Goal: Find specific page/section: Find specific page/section

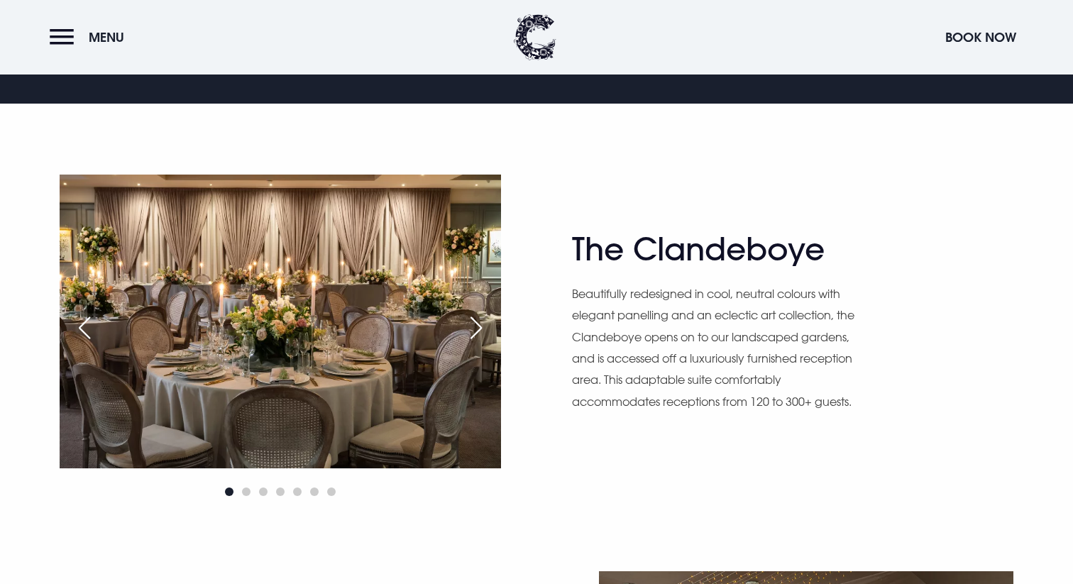
scroll to position [844, 0]
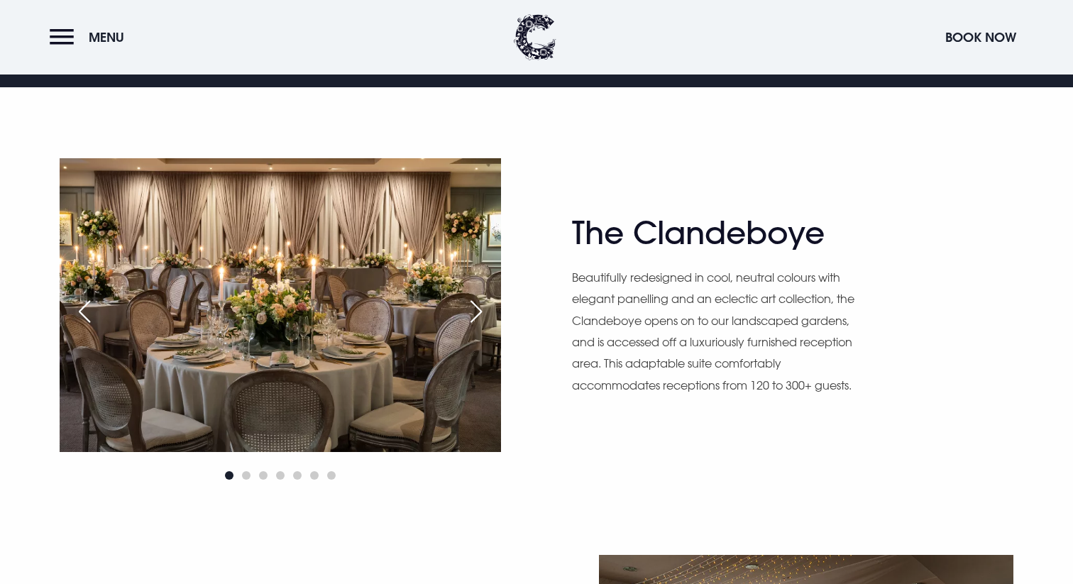
click at [471, 316] on div "Next slide" at bounding box center [475, 311] width 35 height 31
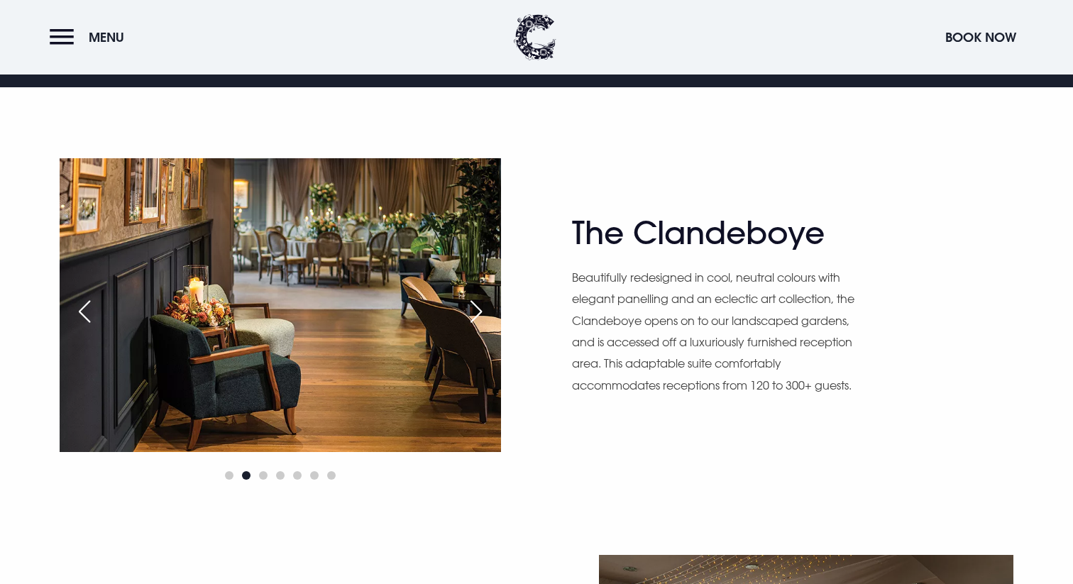
click at [471, 316] on div "Next slide" at bounding box center [475, 311] width 35 height 31
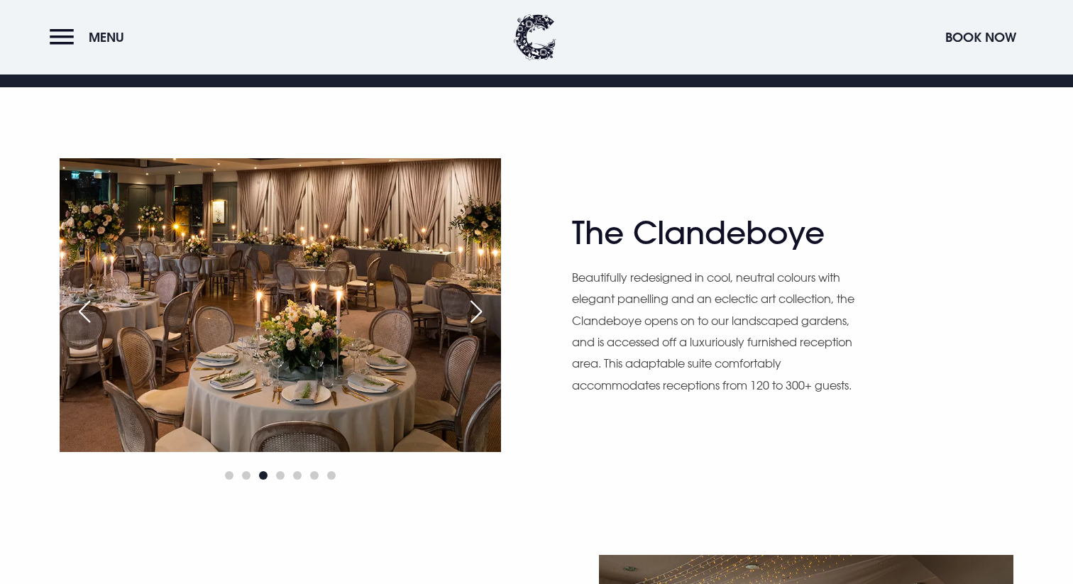
click at [471, 316] on div "Next slide" at bounding box center [475, 311] width 35 height 31
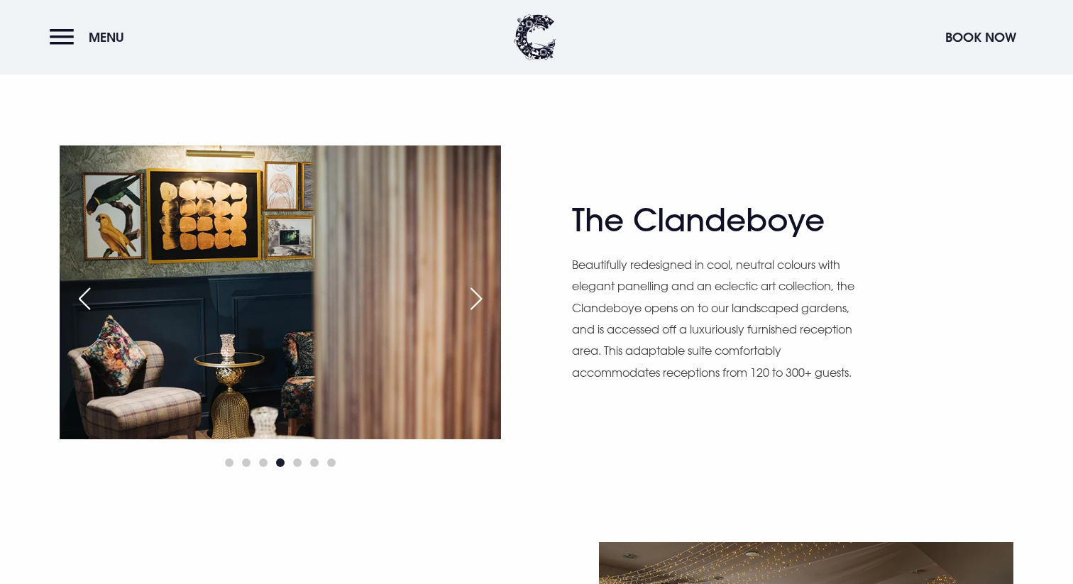
scroll to position [852, 0]
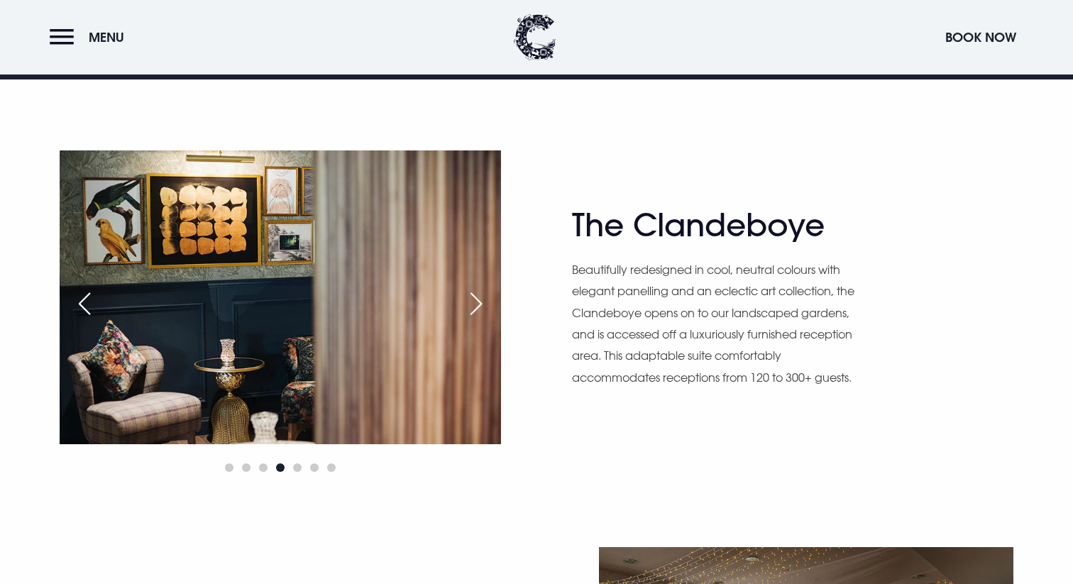
click at [476, 297] on div "Next slide" at bounding box center [475, 303] width 35 height 31
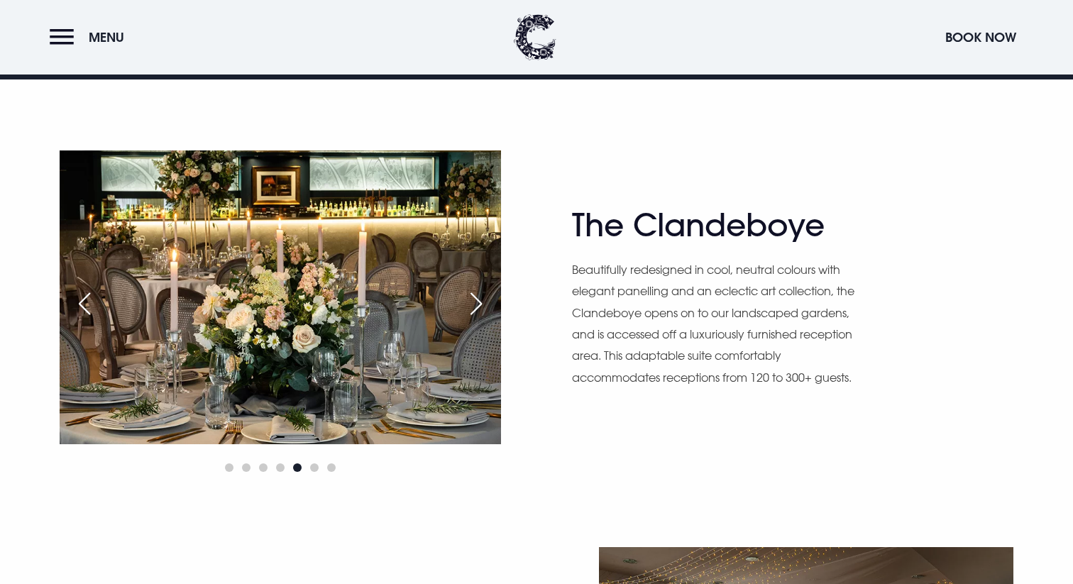
click at [476, 302] on div "Next slide" at bounding box center [475, 303] width 35 height 31
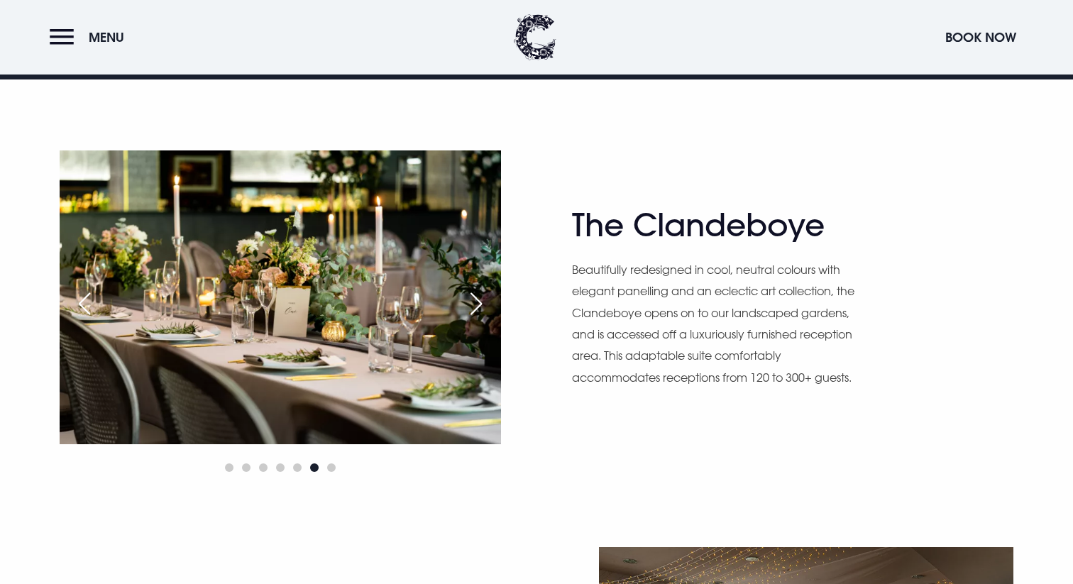
click at [476, 302] on div "Next slide" at bounding box center [475, 303] width 35 height 31
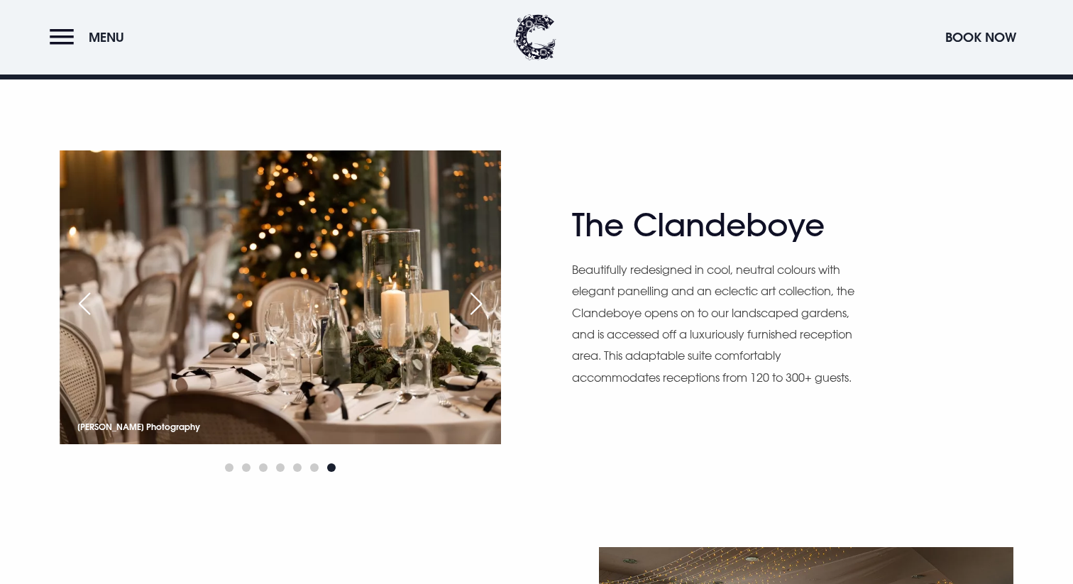
click at [477, 302] on div "Next slide" at bounding box center [475, 303] width 35 height 31
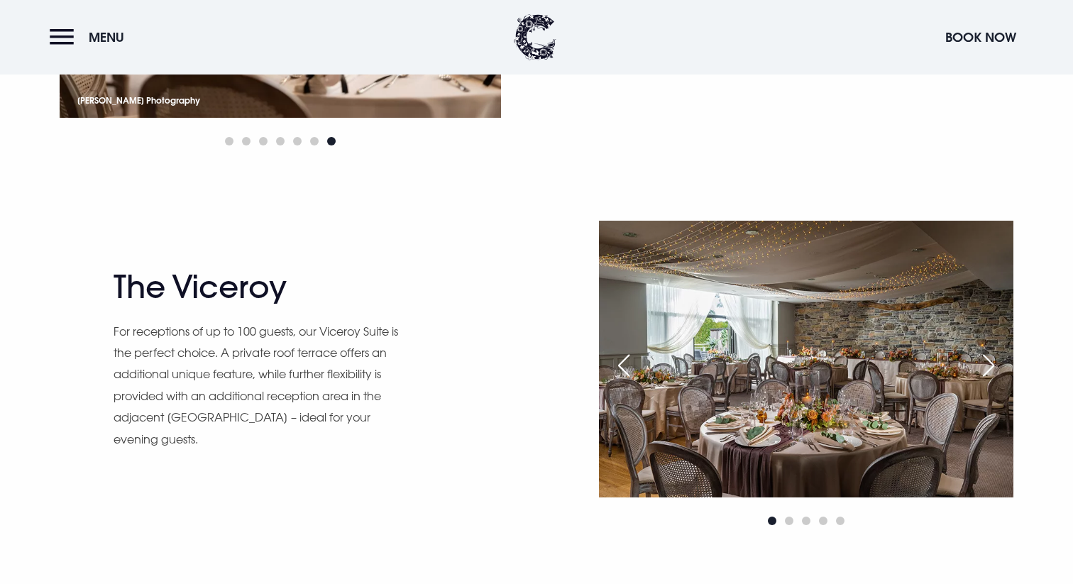
scroll to position [1185, 0]
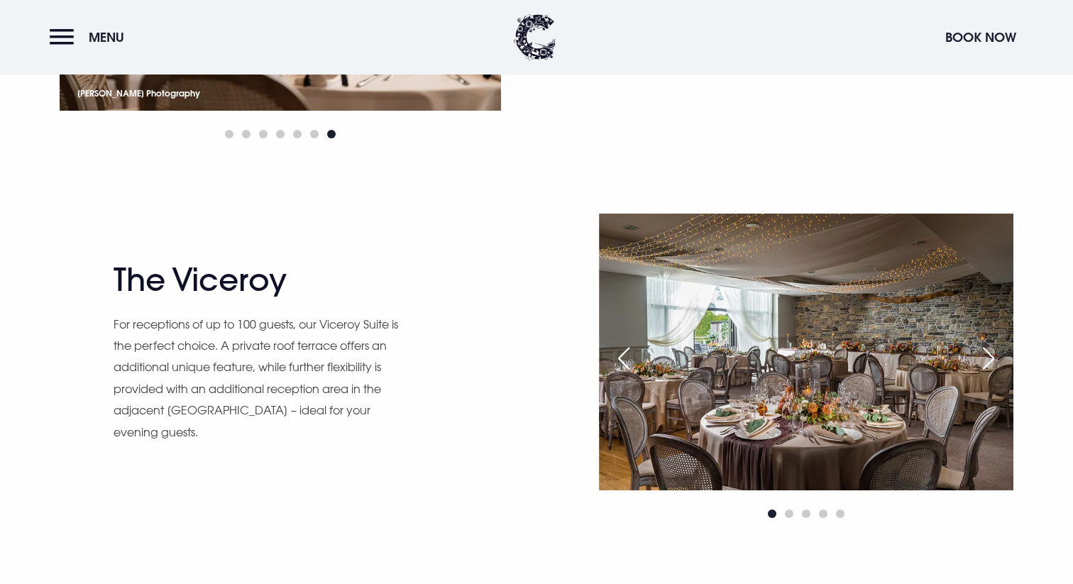
click at [989, 349] on div "Next slide" at bounding box center [988, 358] width 35 height 31
click at [988, 360] on div "Next slide" at bounding box center [988, 358] width 35 height 31
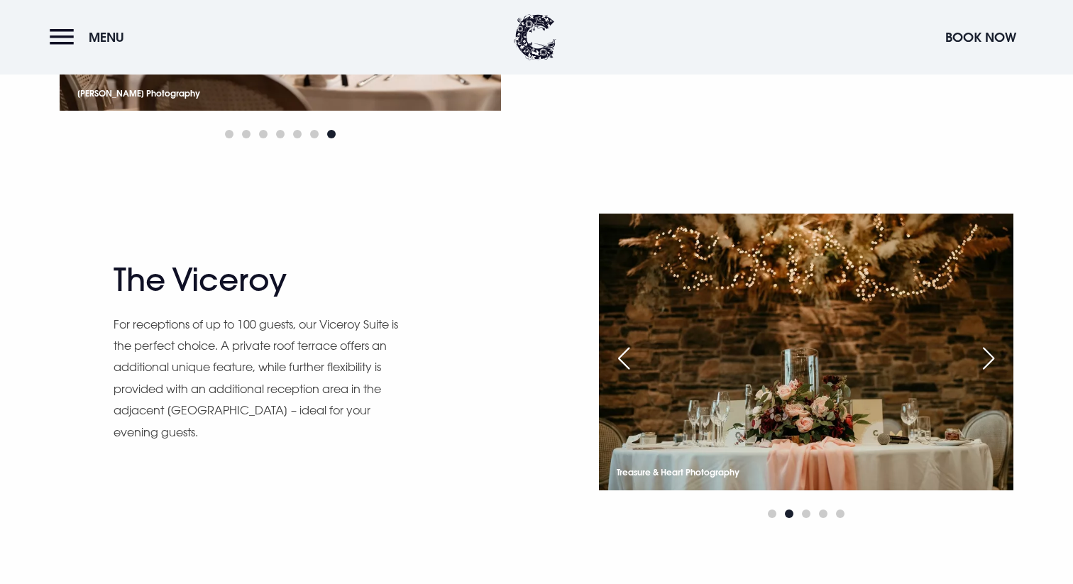
click at [988, 360] on div "Next slide" at bounding box center [988, 358] width 35 height 31
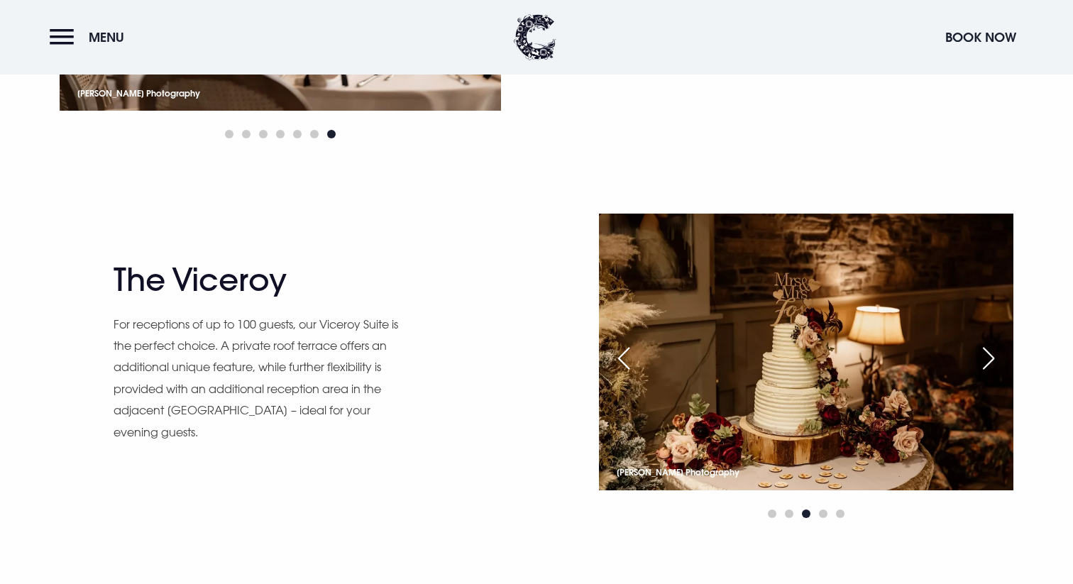
click at [988, 360] on div "Next slide" at bounding box center [988, 358] width 35 height 31
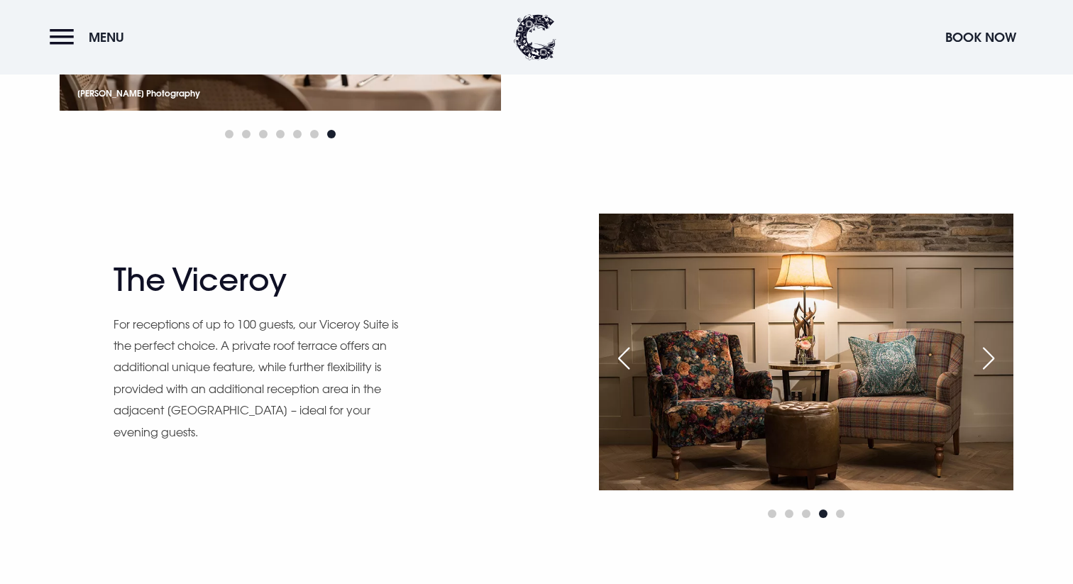
click at [988, 360] on div "Next slide" at bounding box center [988, 358] width 35 height 31
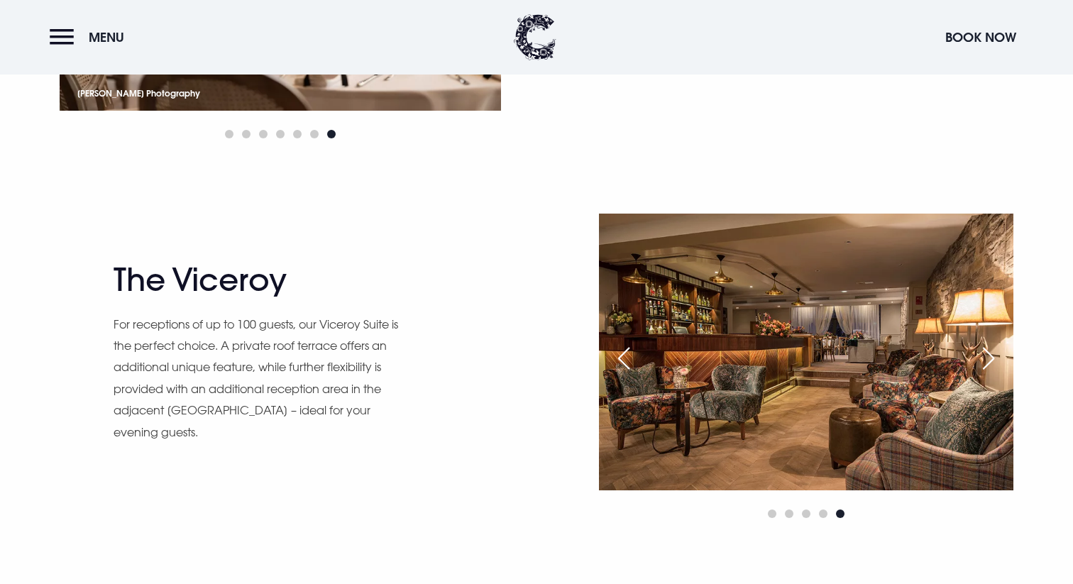
click at [988, 360] on div "Next slide" at bounding box center [988, 358] width 35 height 31
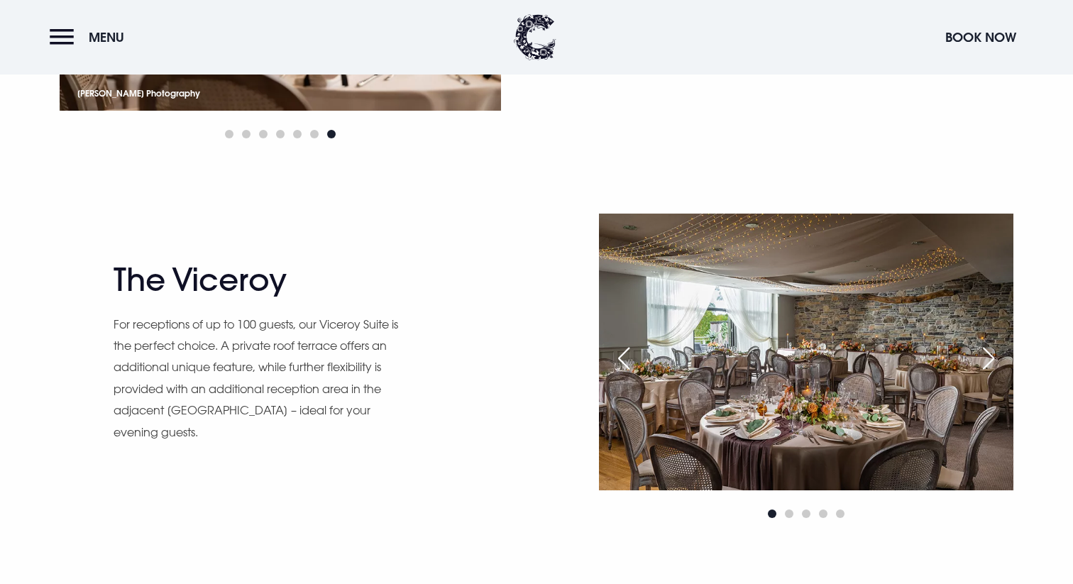
click at [988, 360] on div "Next slide" at bounding box center [988, 358] width 35 height 31
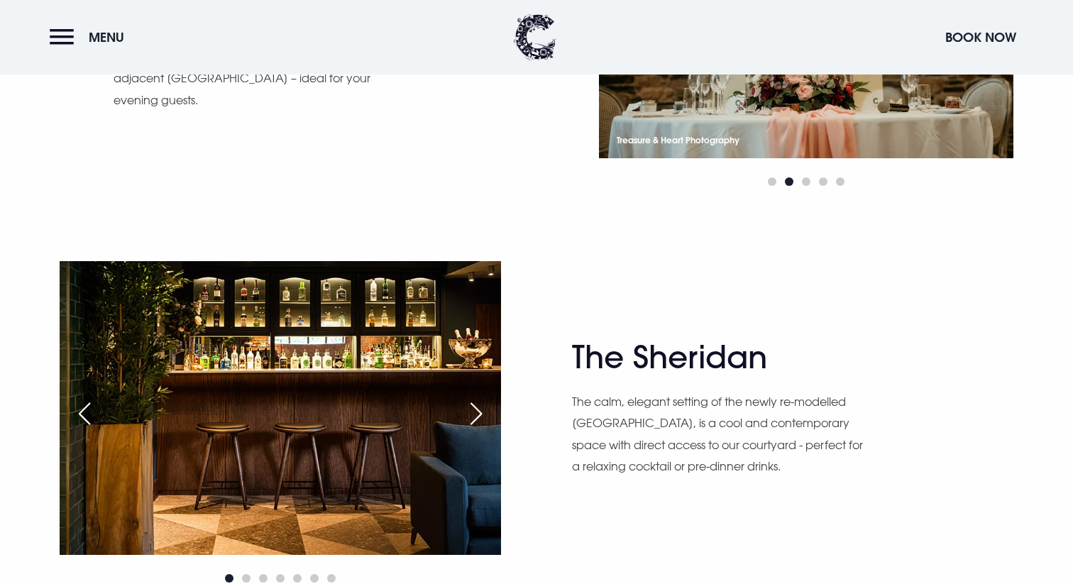
scroll to position [1535, 0]
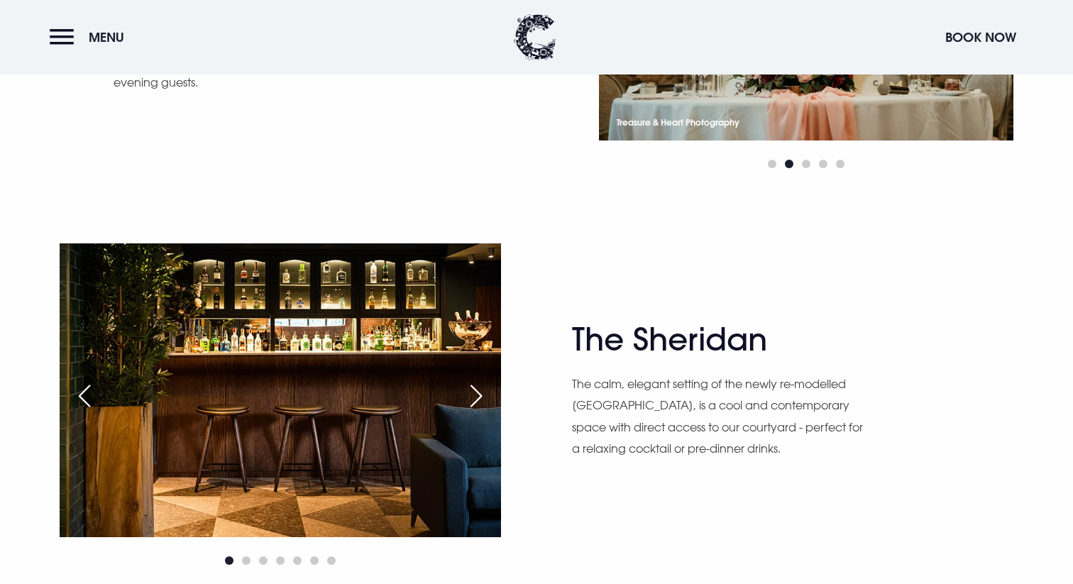
click at [483, 397] on div "Next slide" at bounding box center [475, 395] width 35 height 31
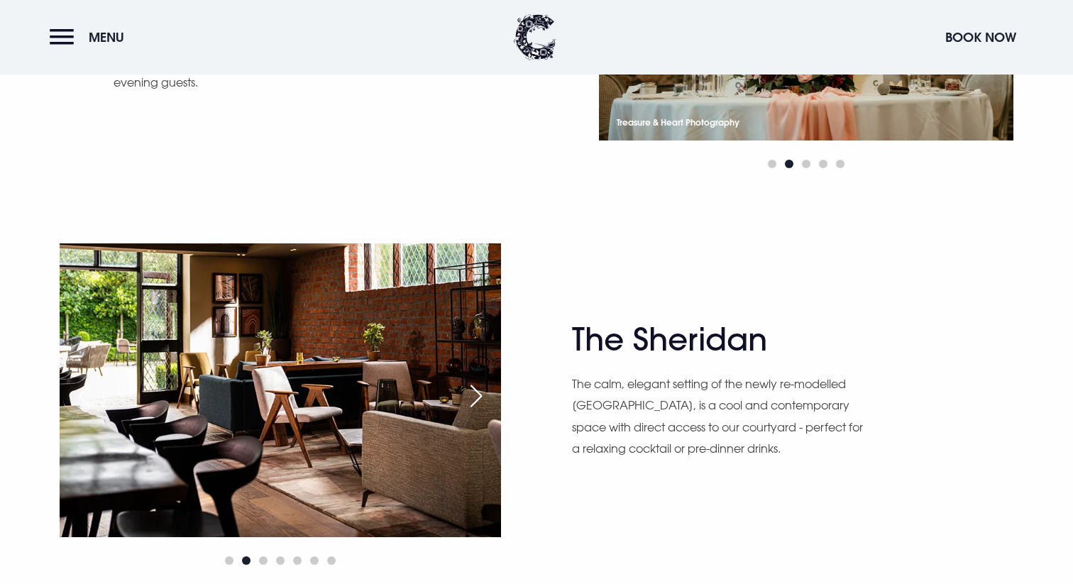
click at [483, 397] on div "Next slide" at bounding box center [475, 395] width 35 height 31
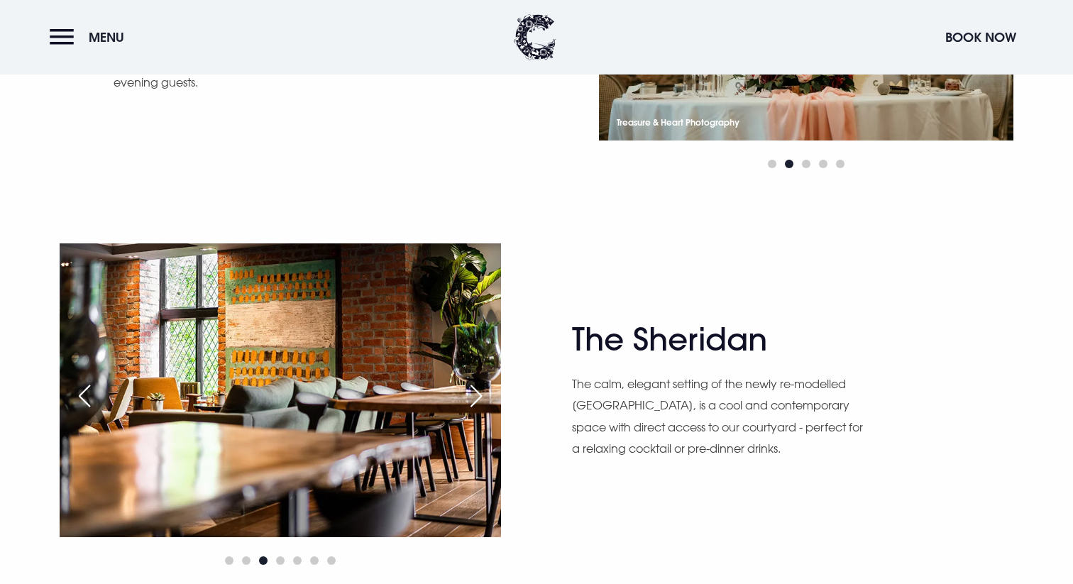
click at [483, 397] on div "Next slide" at bounding box center [475, 395] width 35 height 31
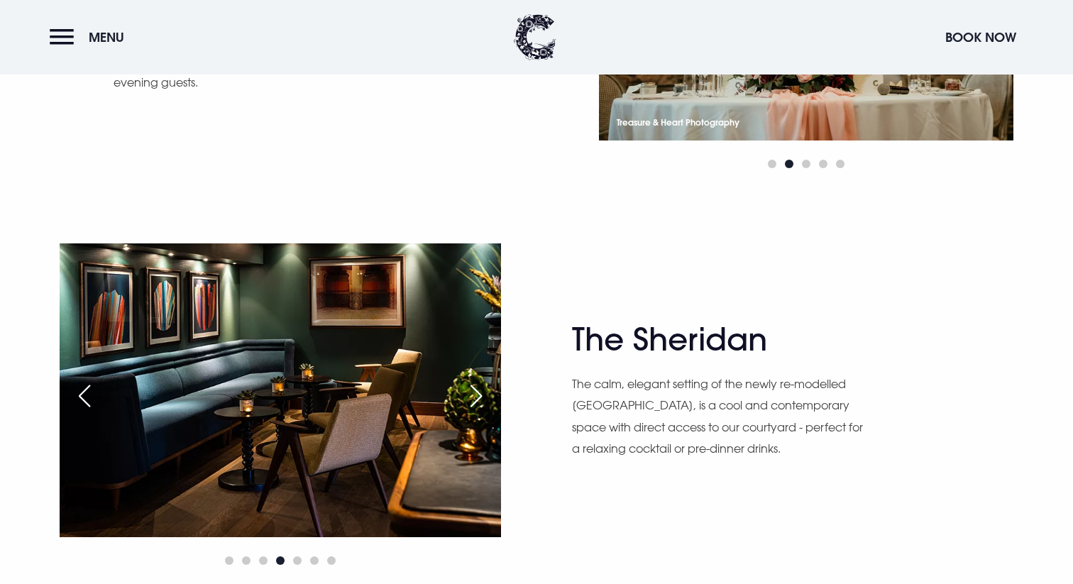
click at [483, 397] on div "Next slide" at bounding box center [475, 395] width 35 height 31
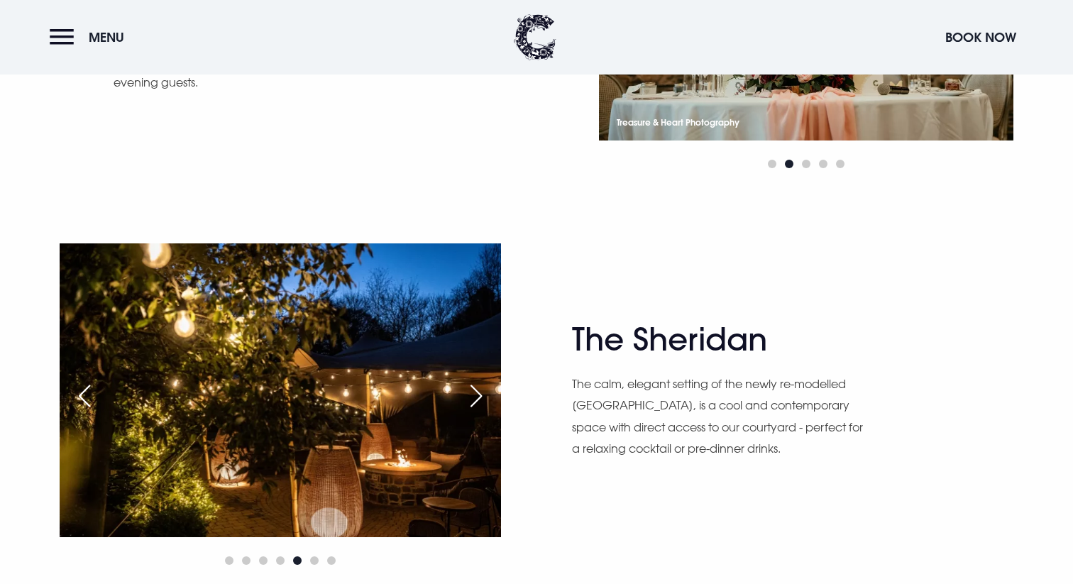
click at [483, 397] on div "Next slide" at bounding box center [475, 395] width 35 height 31
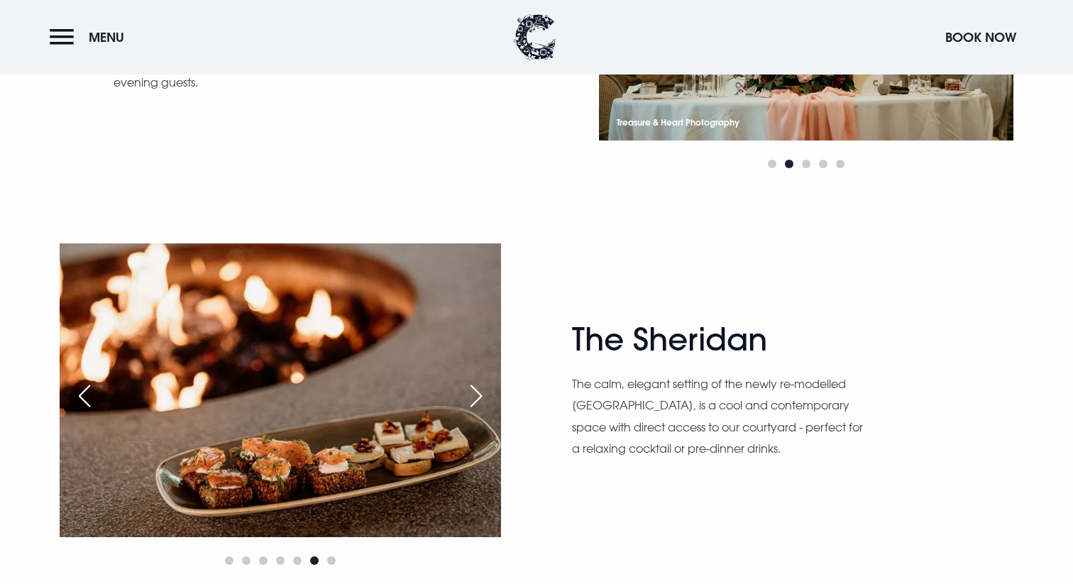
click at [483, 397] on div "Next slide" at bounding box center [475, 395] width 35 height 31
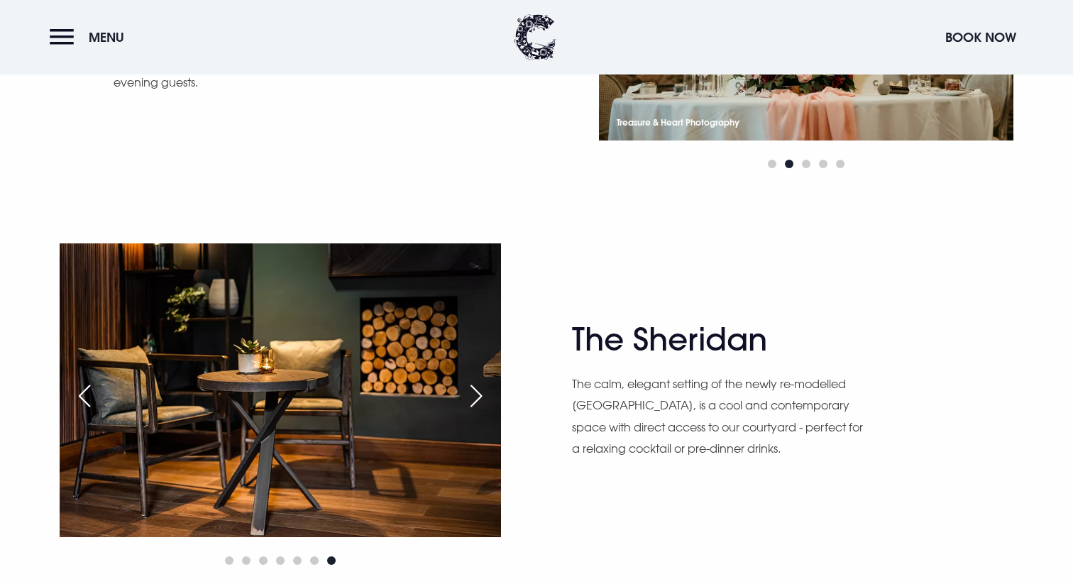
click at [483, 397] on div "Next slide" at bounding box center [475, 395] width 35 height 31
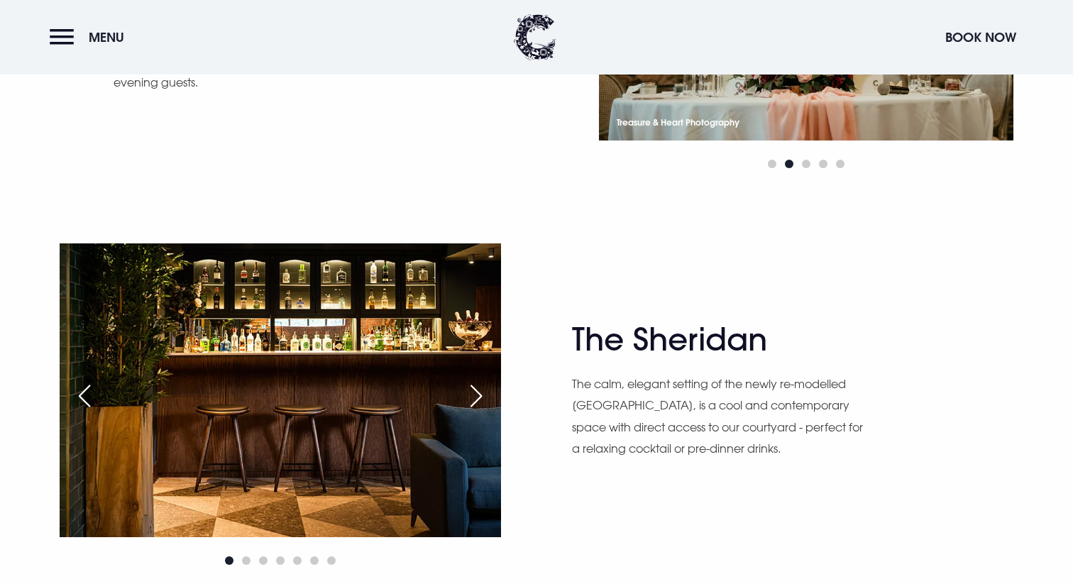
click at [483, 398] on div "Next slide" at bounding box center [475, 395] width 35 height 31
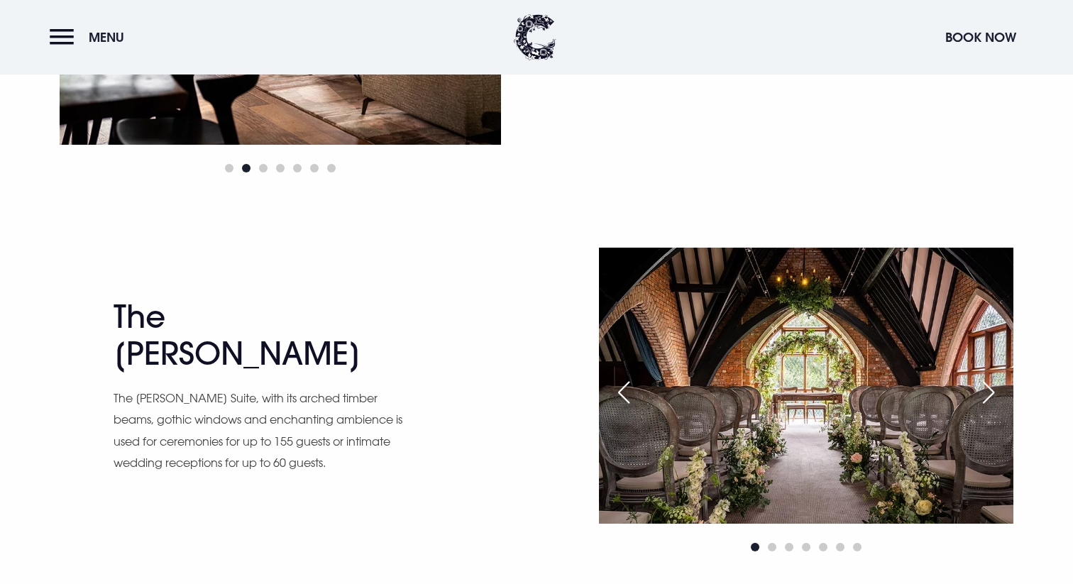
scroll to position [1934, 0]
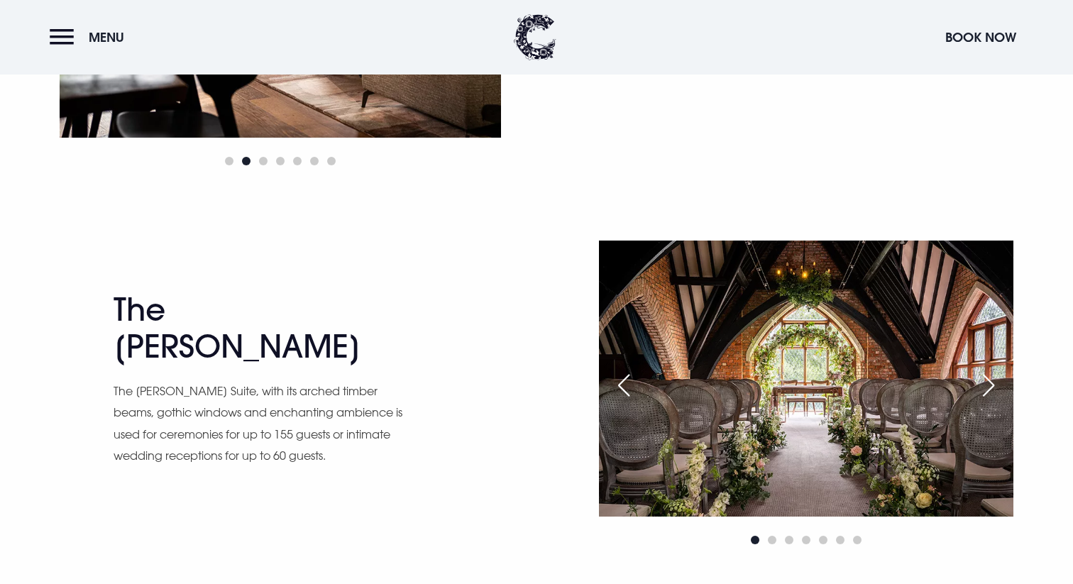
click at [993, 390] on div "Next slide" at bounding box center [988, 385] width 35 height 31
click at [989, 385] on div "Next slide" at bounding box center [988, 385] width 35 height 31
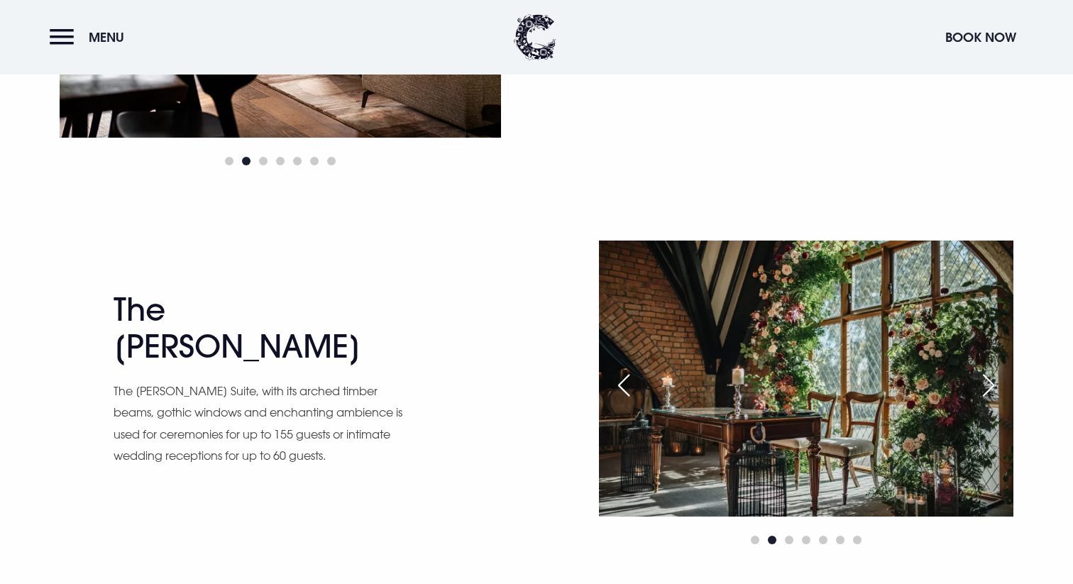
click at [989, 385] on div "Next slide" at bounding box center [988, 385] width 35 height 31
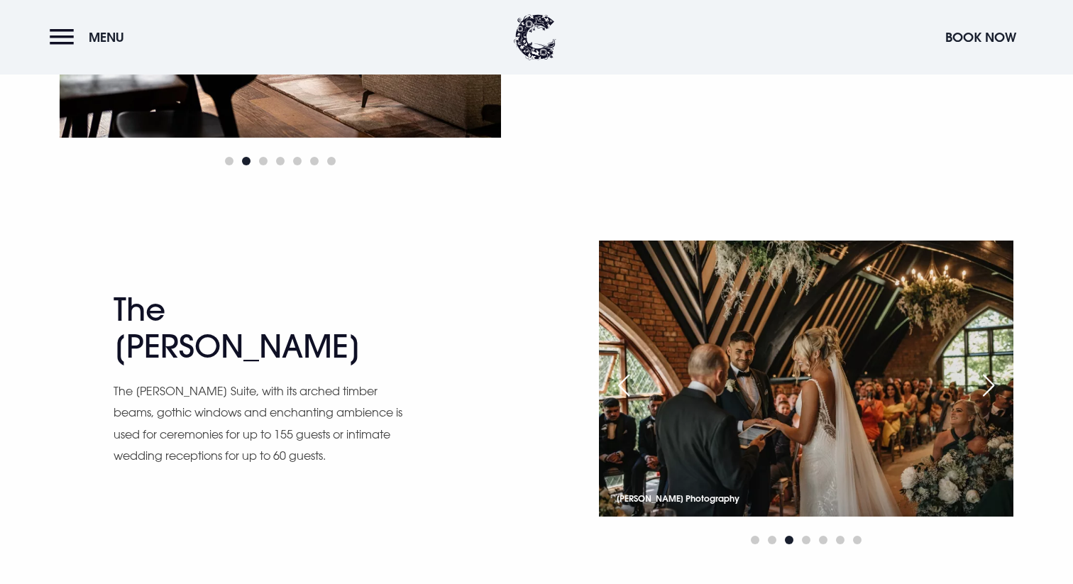
click at [989, 385] on div "Next slide" at bounding box center [988, 385] width 35 height 31
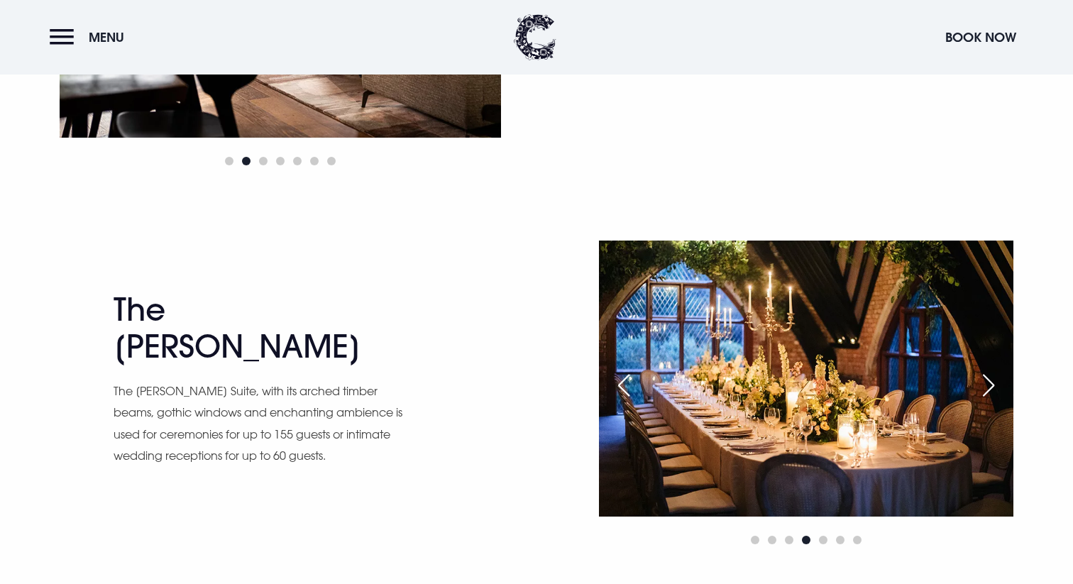
click at [989, 384] on div "Next slide" at bounding box center [988, 385] width 35 height 31
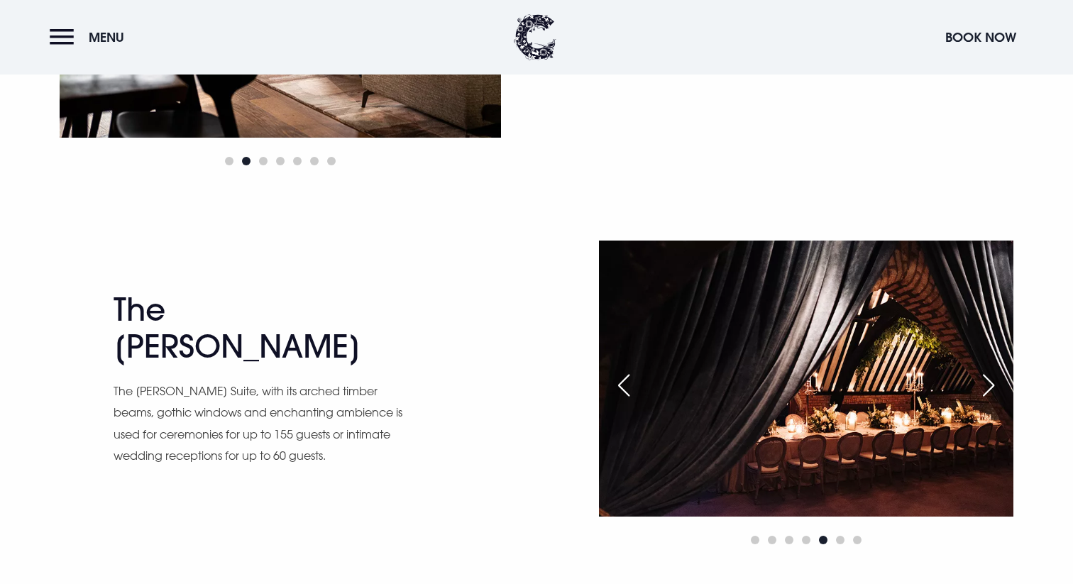
click at [989, 384] on div "Next slide" at bounding box center [988, 385] width 35 height 31
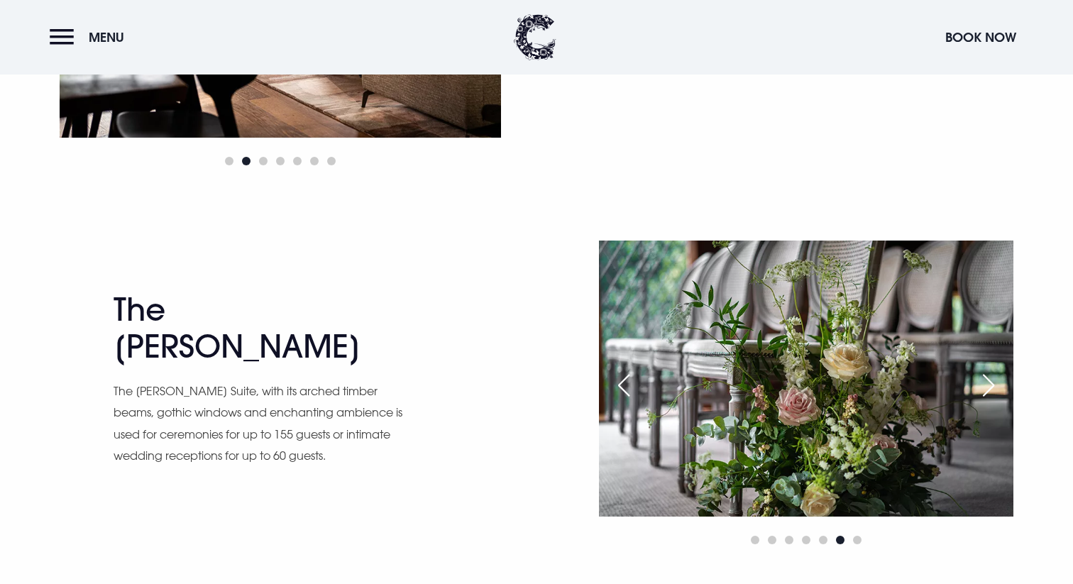
click at [989, 384] on div "Next slide" at bounding box center [988, 385] width 35 height 31
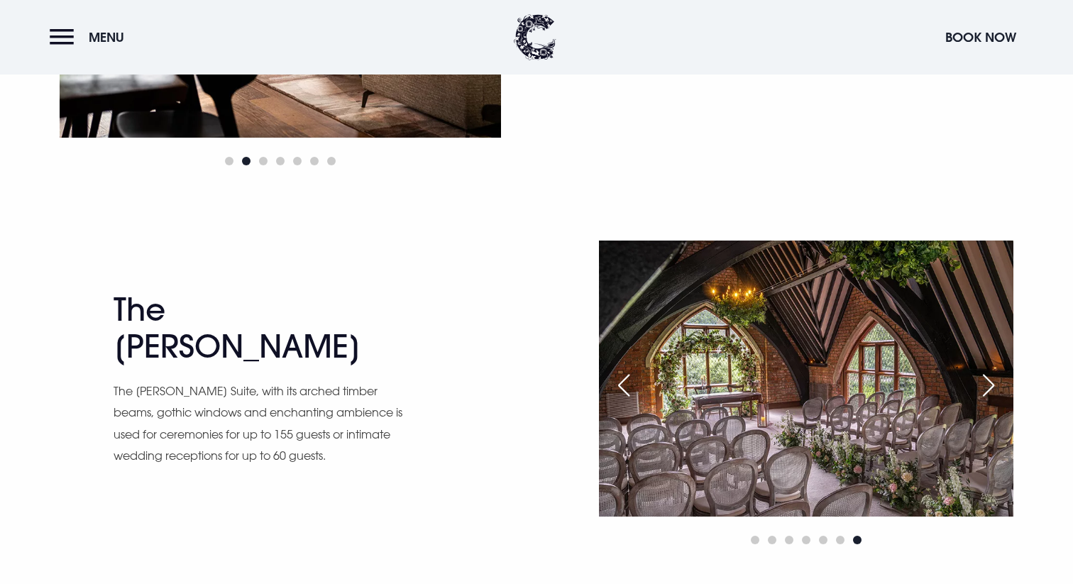
click at [989, 384] on div "Next slide" at bounding box center [988, 385] width 35 height 31
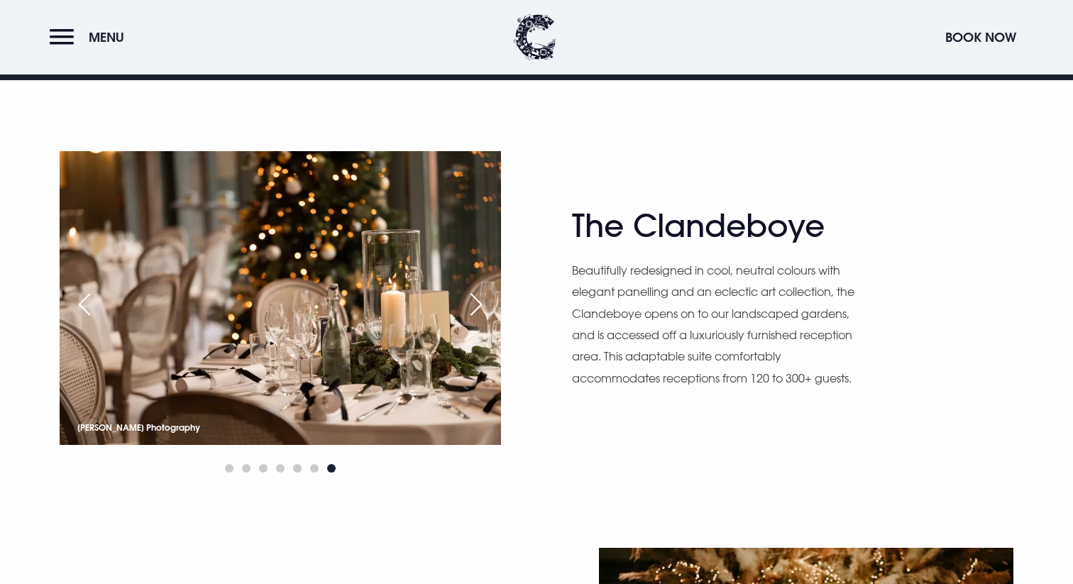
scroll to position [879, 0]
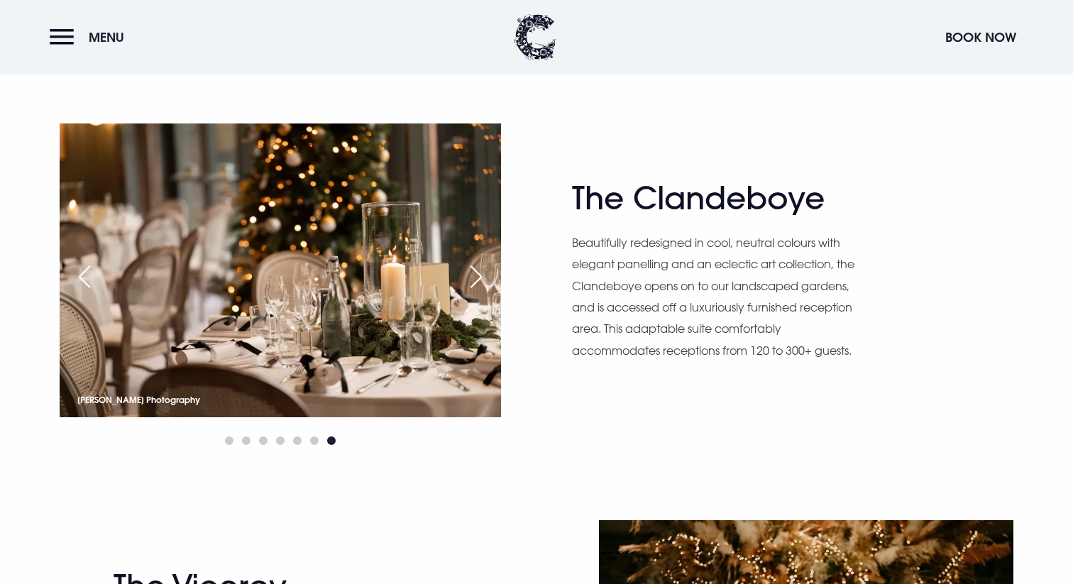
click at [474, 280] on div "Next slide" at bounding box center [475, 276] width 35 height 31
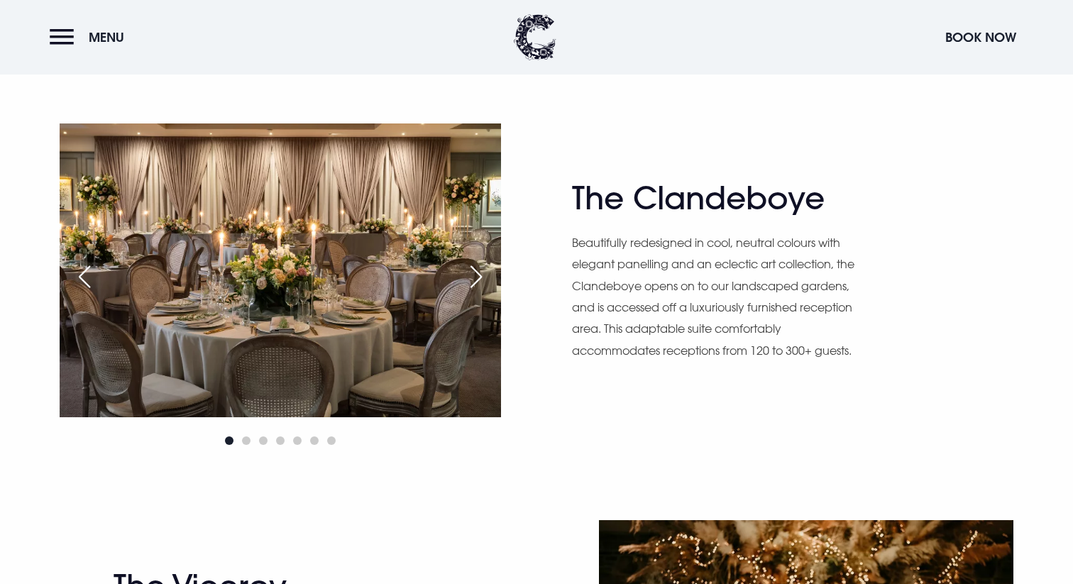
click at [474, 280] on div "Next slide" at bounding box center [475, 276] width 35 height 31
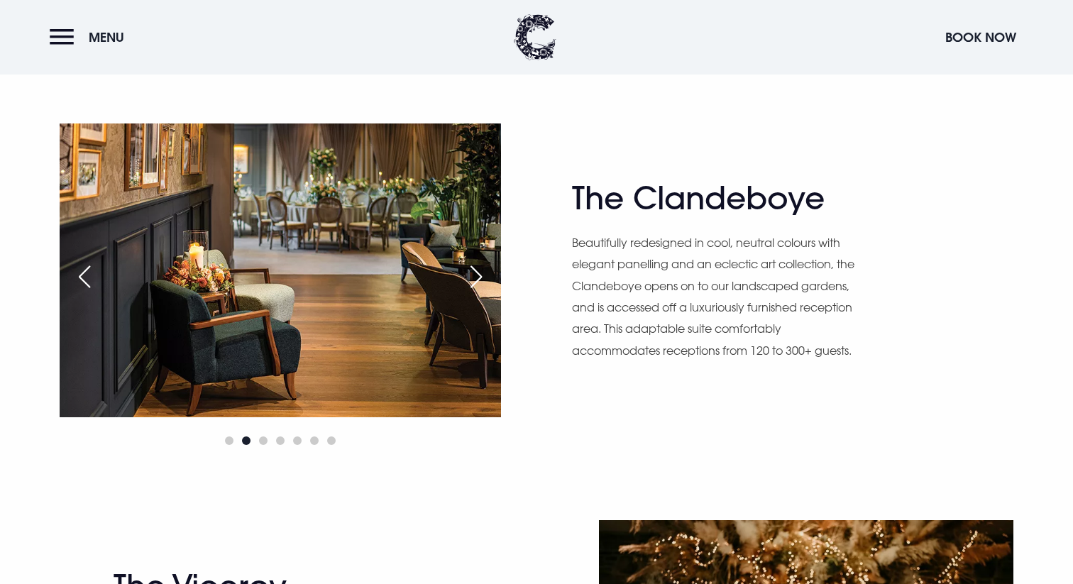
click at [474, 280] on div "Next slide" at bounding box center [475, 276] width 35 height 31
click at [473, 274] on div "Next slide" at bounding box center [475, 276] width 35 height 31
click at [478, 280] on div "Next slide" at bounding box center [475, 276] width 35 height 31
click at [485, 269] on div "Next slide" at bounding box center [475, 276] width 35 height 31
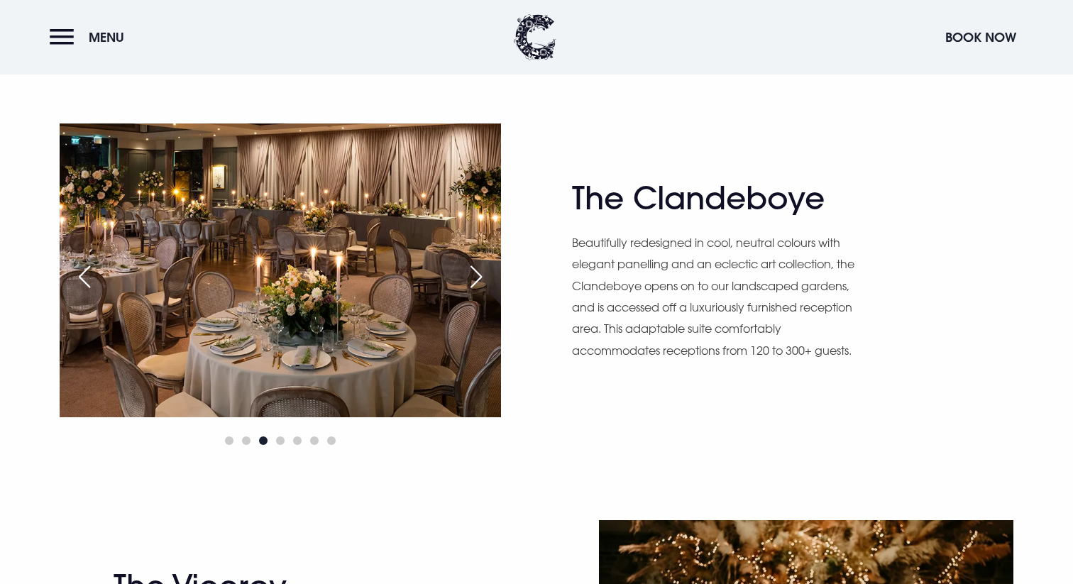
click at [485, 269] on div "Next slide" at bounding box center [475, 276] width 35 height 31
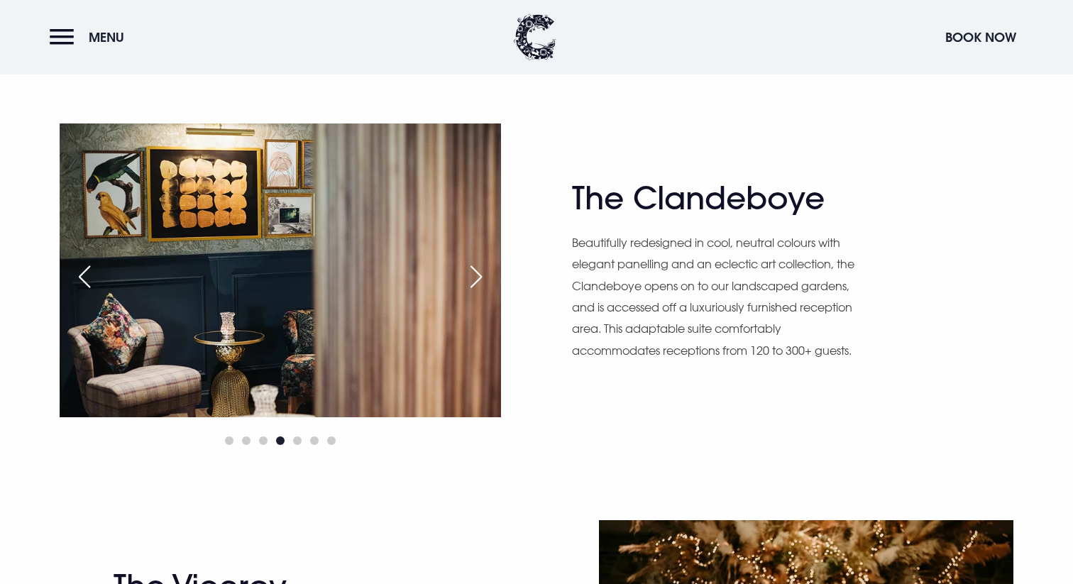
click at [485, 269] on div "Next slide" at bounding box center [475, 276] width 35 height 31
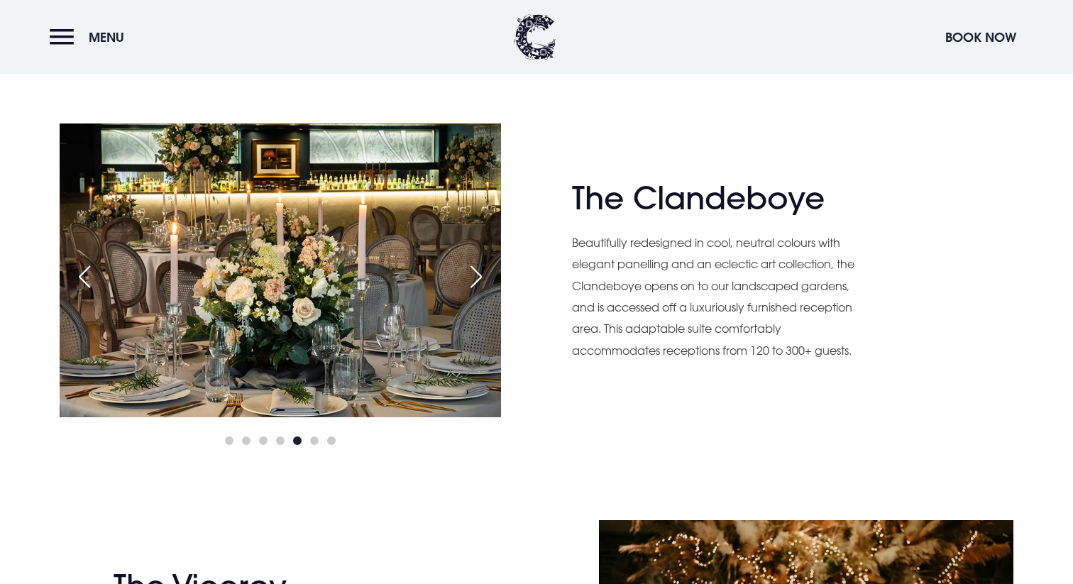
click at [485, 270] on div "Next slide" at bounding box center [475, 276] width 35 height 31
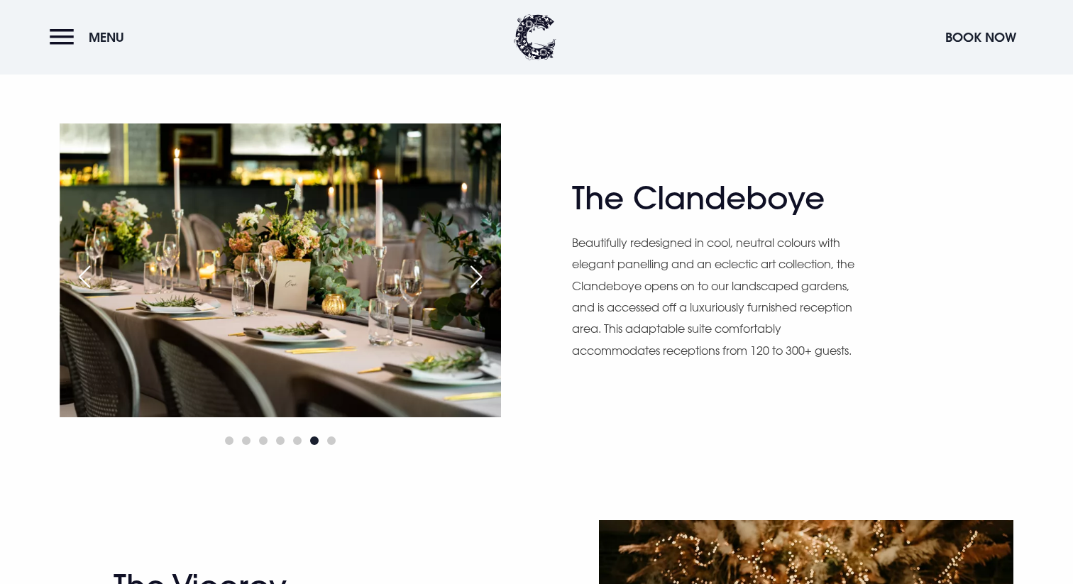
click at [486, 270] on div "Next slide" at bounding box center [475, 276] width 35 height 31
